Goal: Information Seeking & Learning: Learn about a topic

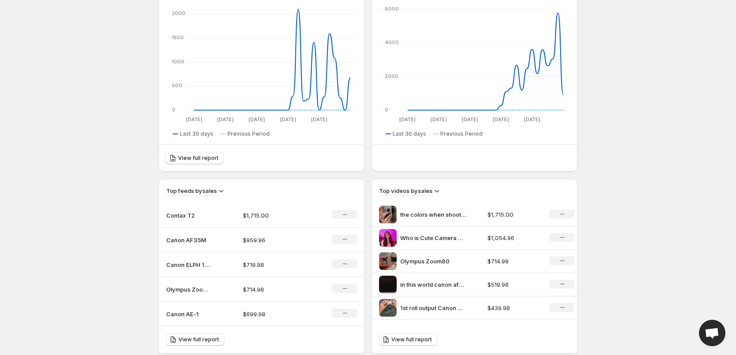
scroll to position [220, 0]
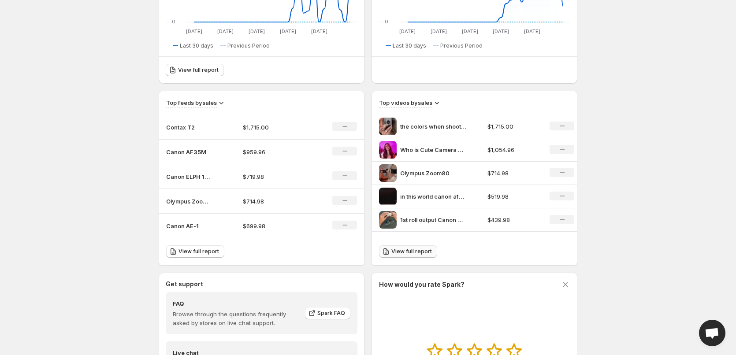
click at [398, 255] on link "View full report" at bounding box center [408, 251] width 58 height 12
